Goal: Navigation & Orientation: Find specific page/section

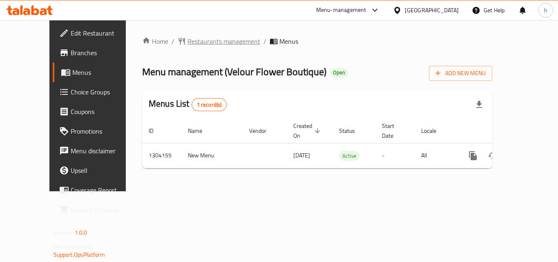
click at [189, 43] on span "Restaurants management" at bounding box center [223, 41] width 73 height 10
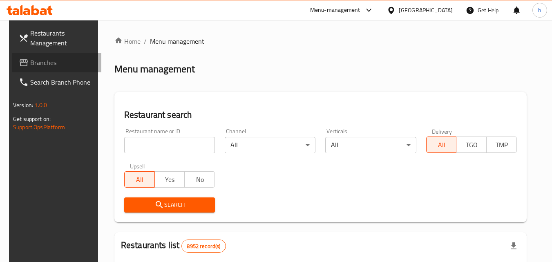
click at [30, 60] on span "Branches" at bounding box center [62, 63] width 65 height 10
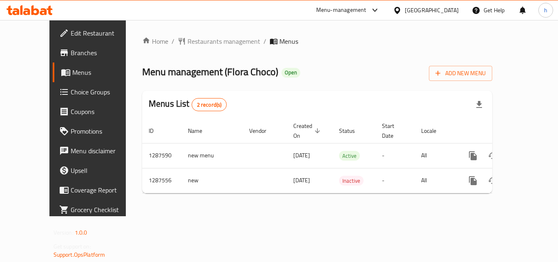
click at [401, 10] on icon at bounding box center [397, 10] width 9 height 9
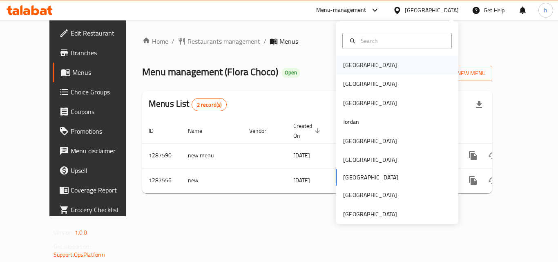
click at [358, 63] on div "Bahrain" at bounding box center [369, 65] width 67 height 19
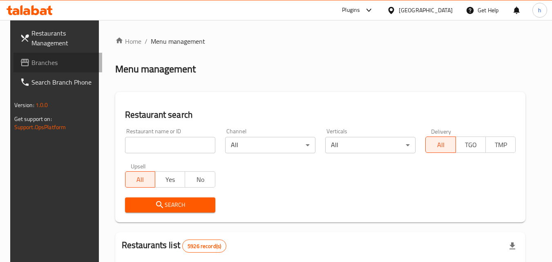
click at [38, 62] on span "Branches" at bounding box center [63, 63] width 65 height 10
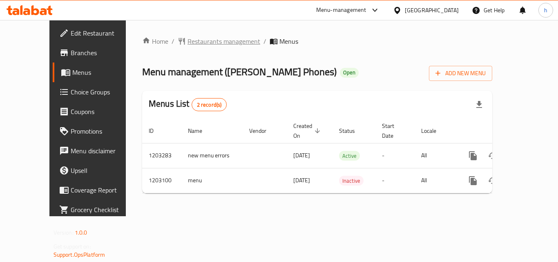
click at [187, 41] on span "Restaurants management" at bounding box center [223, 41] width 73 height 10
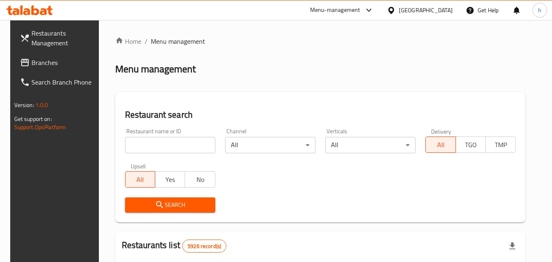
click at [439, 12] on div "[GEOGRAPHIC_DATA]" at bounding box center [426, 10] width 54 height 9
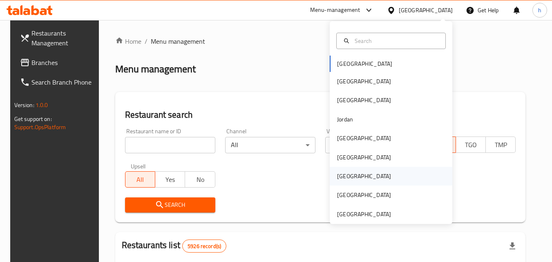
click at [356, 177] on div "[GEOGRAPHIC_DATA]" at bounding box center [391, 176] width 122 height 19
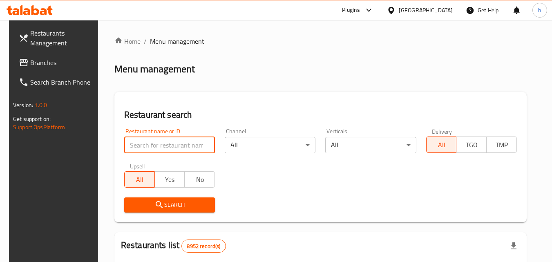
click at [173, 140] on input "search" at bounding box center [169, 145] width 91 height 16
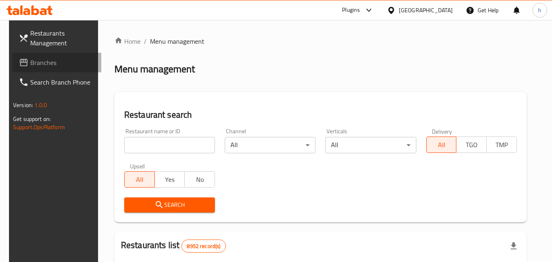
click at [38, 58] on span "Branches" at bounding box center [62, 63] width 65 height 10
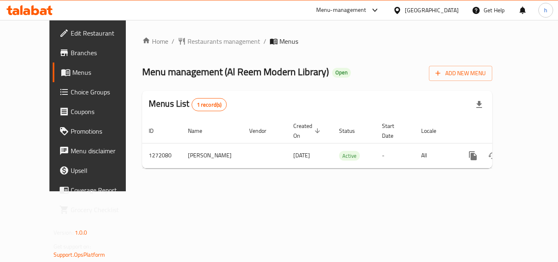
click at [450, 8] on div "[GEOGRAPHIC_DATA]" at bounding box center [432, 10] width 54 height 9
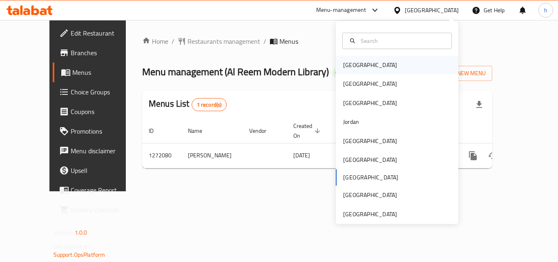
click at [349, 62] on div "[GEOGRAPHIC_DATA]" at bounding box center [370, 64] width 54 height 9
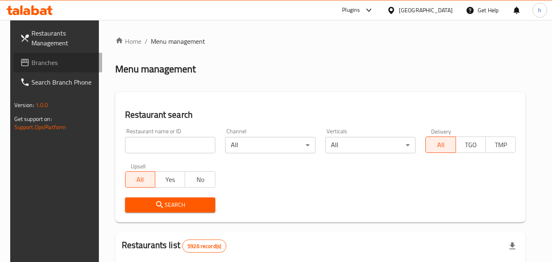
click at [32, 59] on span "Branches" at bounding box center [63, 63] width 65 height 10
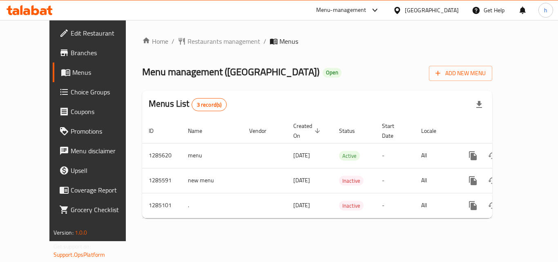
click at [444, 10] on div "Bahrain" at bounding box center [432, 10] width 54 height 9
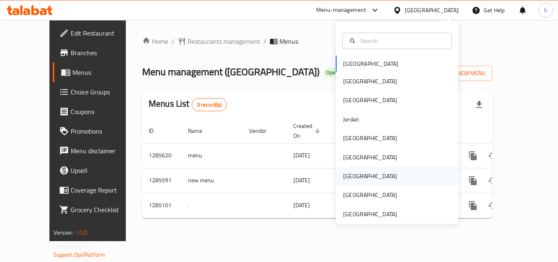
click at [355, 168] on div "Qatar" at bounding box center [369, 176] width 67 height 19
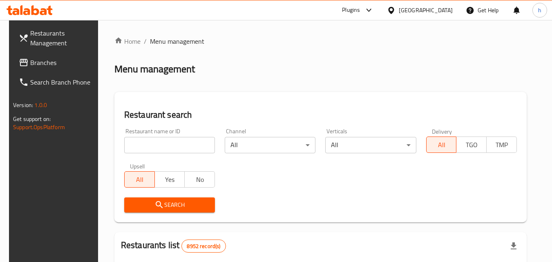
click at [32, 60] on span "Branches" at bounding box center [62, 63] width 65 height 10
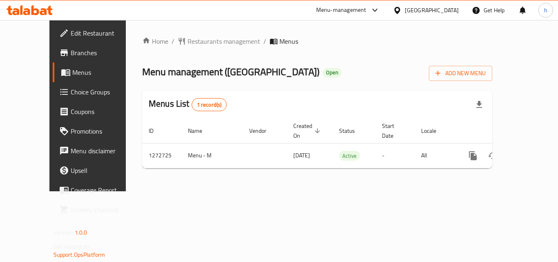
click at [401, 12] on icon at bounding box center [397, 10] width 9 height 9
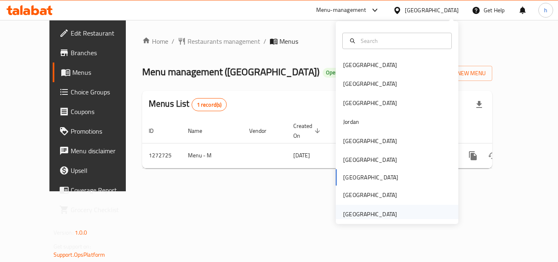
click at [375, 212] on div "[GEOGRAPHIC_DATA]" at bounding box center [370, 213] width 54 height 9
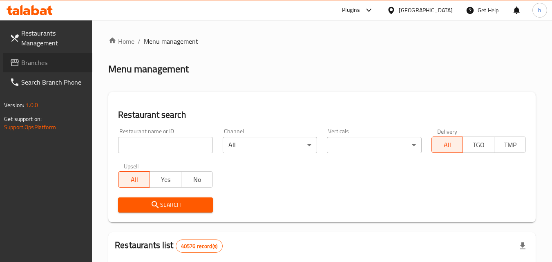
click at [28, 61] on span "Branches" at bounding box center [53, 63] width 65 height 10
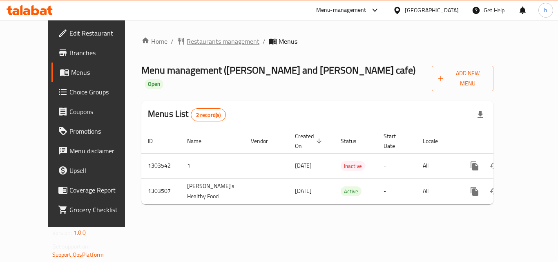
click at [187, 43] on span "Restaurants management" at bounding box center [223, 41] width 73 height 10
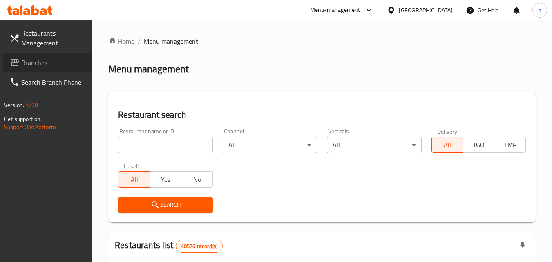
click at [31, 64] on span "Branches" at bounding box center [53, 63] width 65 height 10
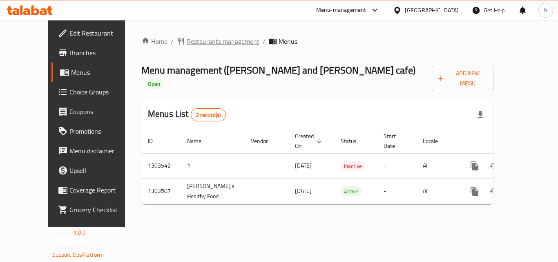
click at [187, 42] on span "Restaurants management" at bounding box center [223, 41] width 73 height 10
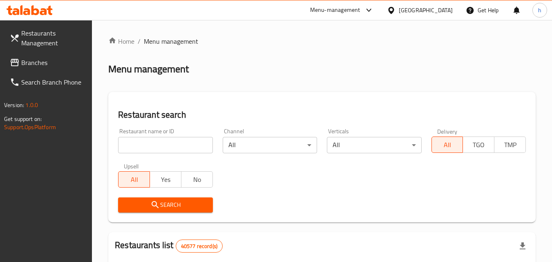
click at [24, 63] on span "Branches" at bounding box center [53, 63] width 65 height 10
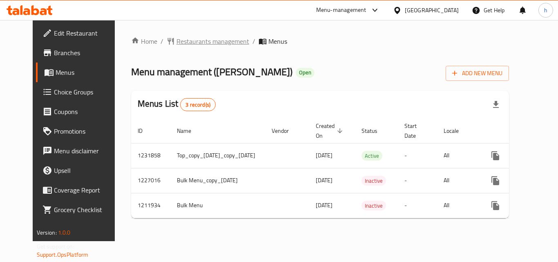
click at [176, 42] on span "Restaurants management" at bounding box center [212, 41] width 73 height 10
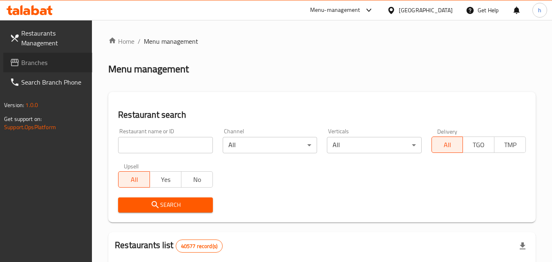
click at [15, 63] on icon at bounding box center [15, 63] width 10 height 10
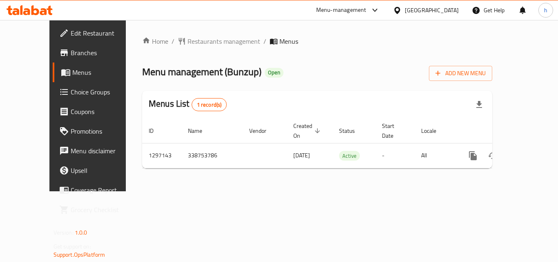
click at [71, 55] on span "Branches" at bounding box center [103, 53] width 65 height 10
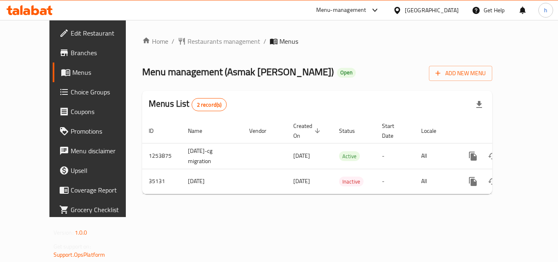
click at [419, 11] on div "[GEOGRAPHIC_DATA]" at bounding box center [432, 10] width 54 height 9
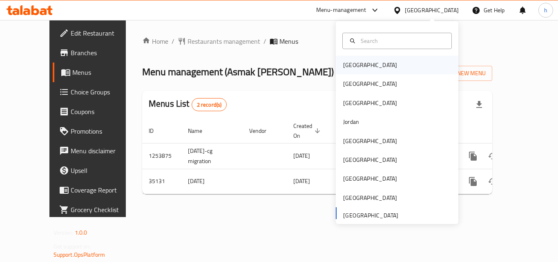
click at [351, 62] on div "[GEOGRAPHIC_DATA]" at bounding box center [370, 64] width 54 height 9
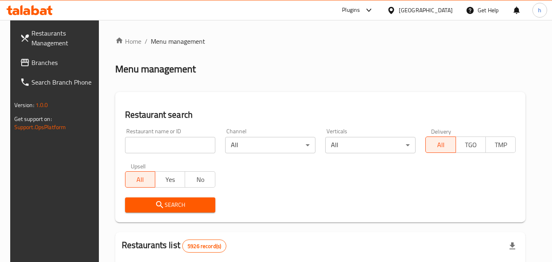
click at [43, 61] on span "Branches" at bounding box center [63, 63] width 65 height 10
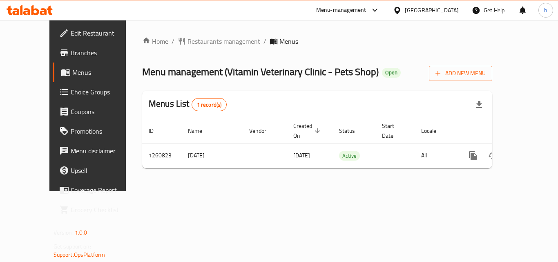
click at [448, 12] on div "[GEOGRAPHIC_DATA]" at bounding box center [432, 10] width 54 height 9
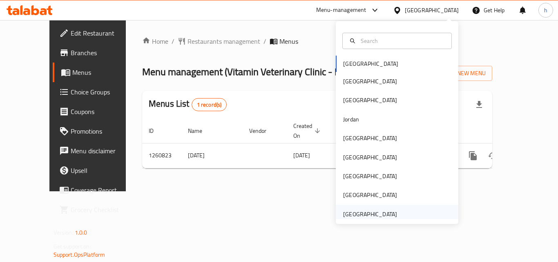
click at [350, 214] on div "[GEOGRAPHIC_DATA]" at bounding box center [370, 213] width 54 height 9
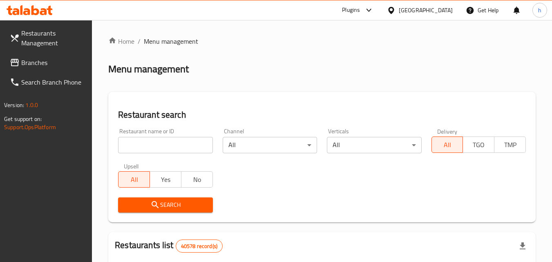
click at [44, 66] on span "Branches" at bounding box center [53, 63] width 65 height 10
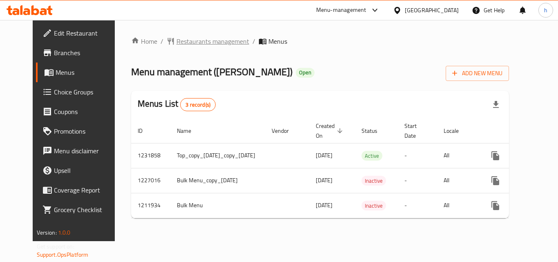
click at [176, 37] on span "Restaurants management" at bounding box center [212, 41] width 73 height 10
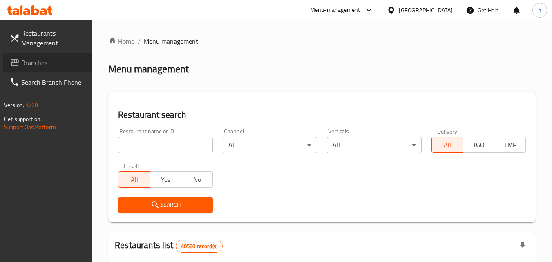
click at [42, 62] on span "Branches" at bounding box center [53, 63] width 65 height 10
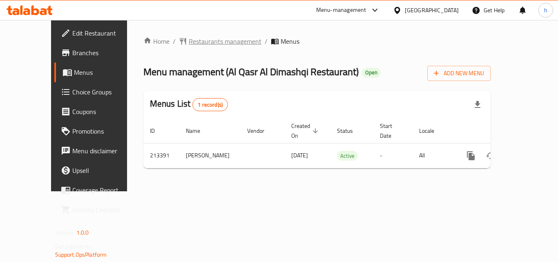
click at [189, 43] on span "Restaurants management" at bounding box center [225, 41] width 73 height 10
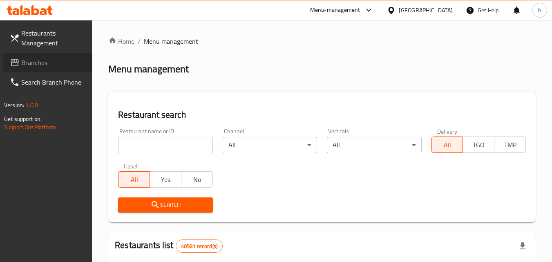
click at [22, 66] on span "Branches" at bounding box center [53, 63] width 65 height 10
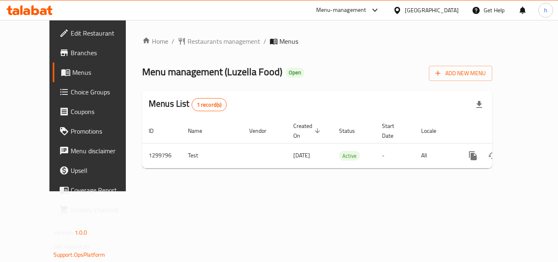
click at [418, 10] on div "[GEOGRAPHIC_DATA]" at bounding box center [432, 10] width 54 height 9
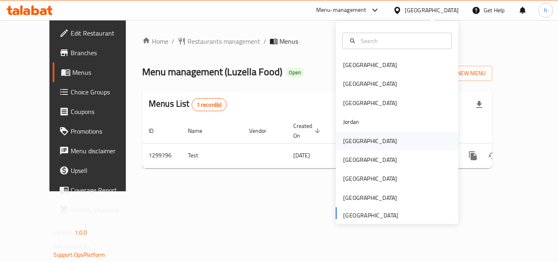
click at [349, 142] on div "[GEOGRAPHIC_DATA]" at bounding box center [370, 140] width 54 height 9
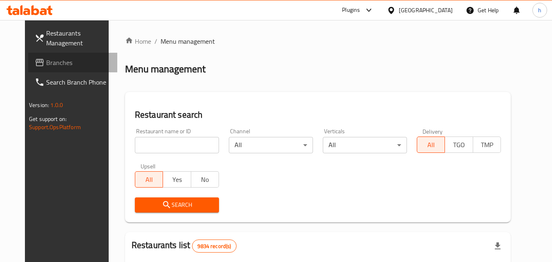
click at [46, 67] on span "Branches" at bounding box center [78, 63] width 65 height 10
